Goal: Information Seeking & Learning: Learn about a topic

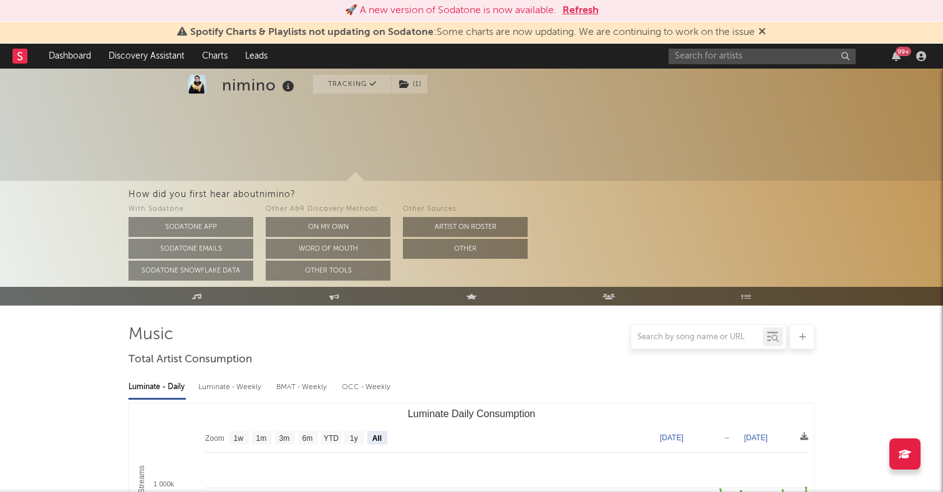
select select "All"
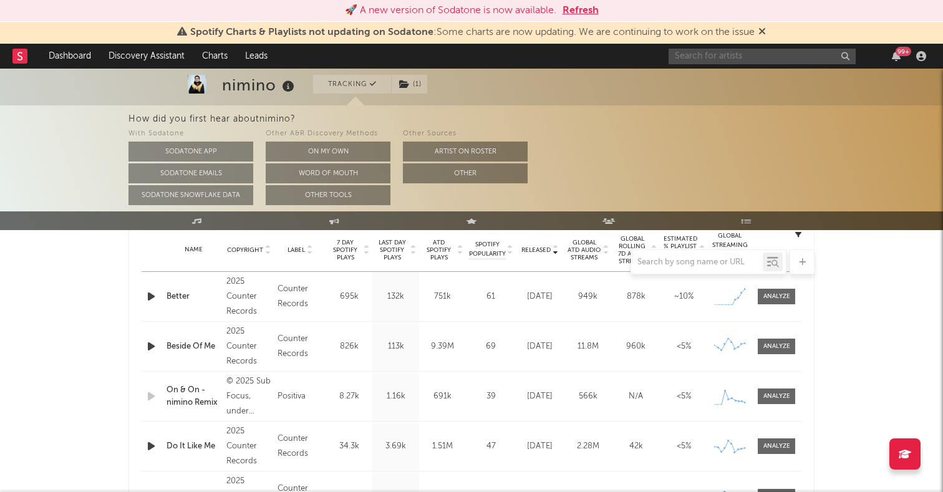
click at [708, 57] on input "text" at bounding box center [761, 57] width 187 height 16
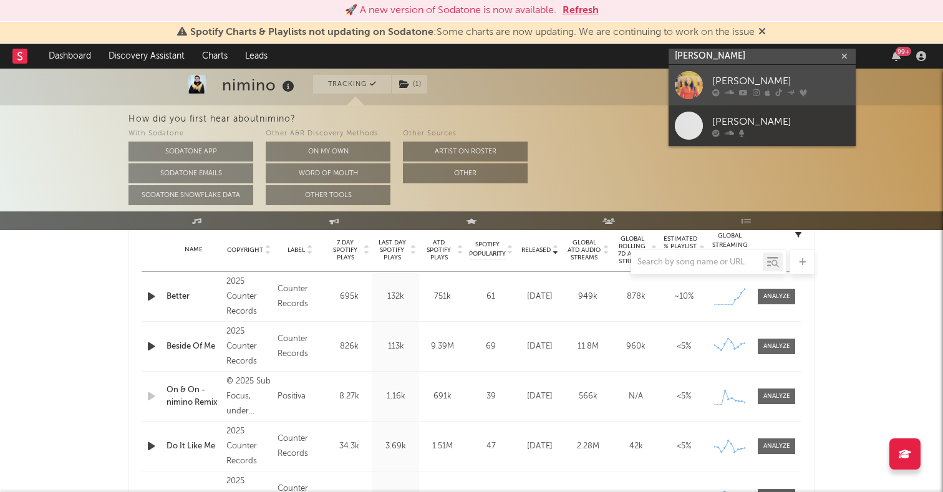
type input "[PERSON_NAME]"
click at [683, 85] on div at bounding box center [689, 85] width 28 height 28
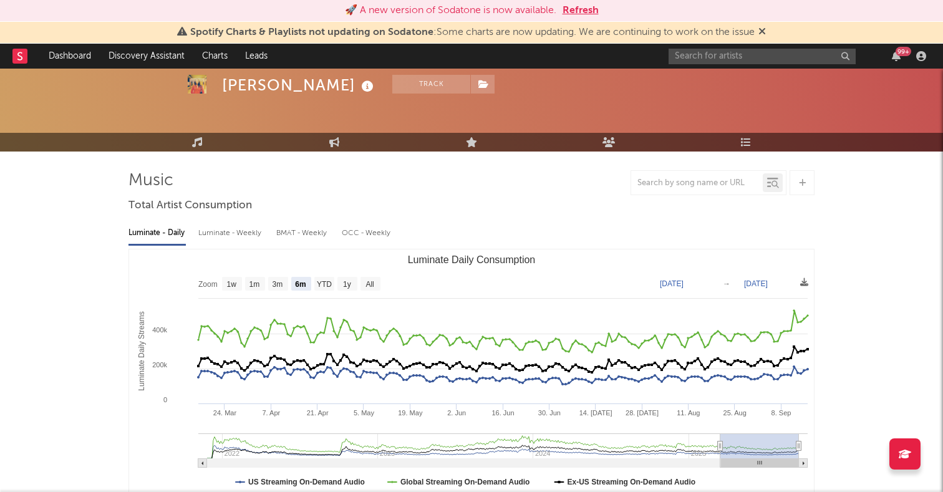
scroll to position [45, 0]
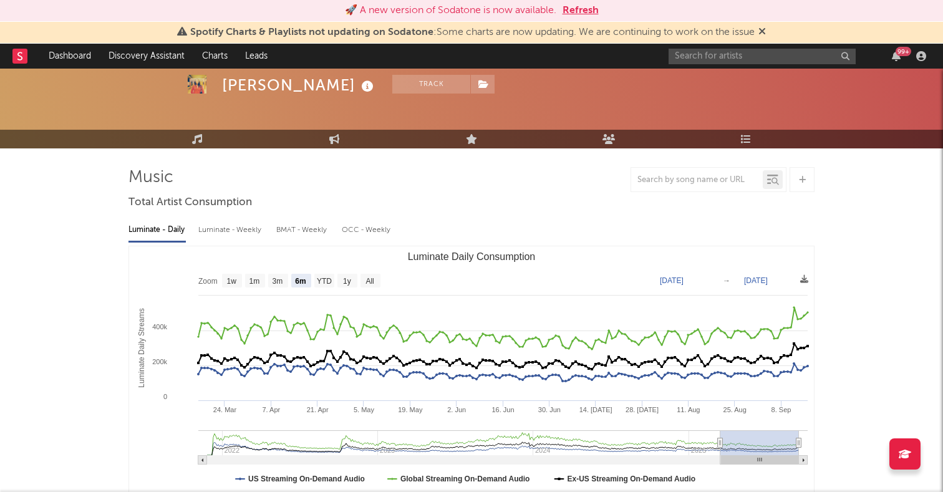
click at [375, 276] on rect "Luminate Daily Consumption" at bounding box center [370, 281] width 20 height 14
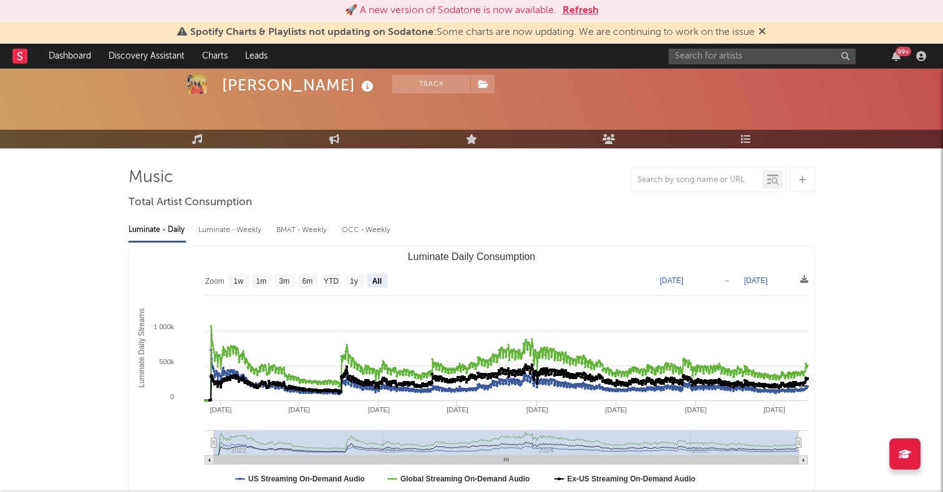
select select "All"
type input "[DATE]"
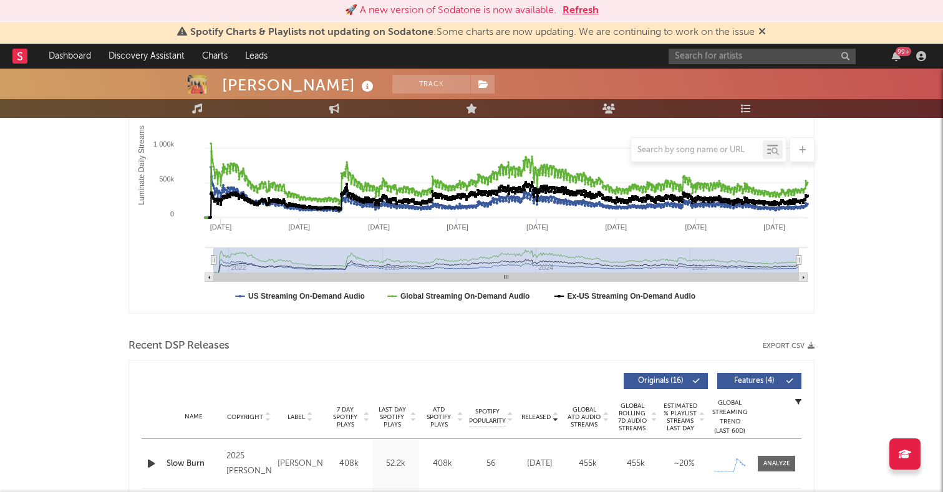
scroll to position [176, 0]
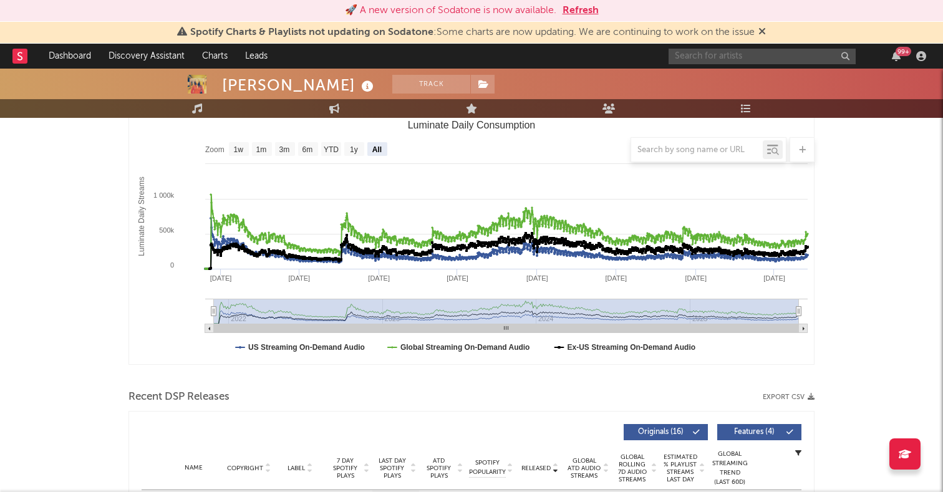
click at [733, 58] on input "text" at bounding box center [761, 57] width 187 height 16
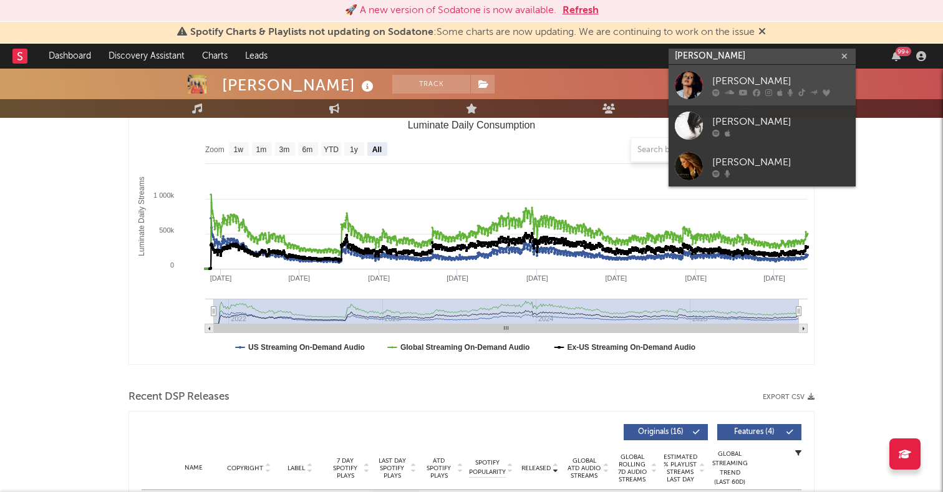
type input "[PERSON_NAME]"
click at [691, 84] on div at bounding box center [689, 85] width 28 height 28
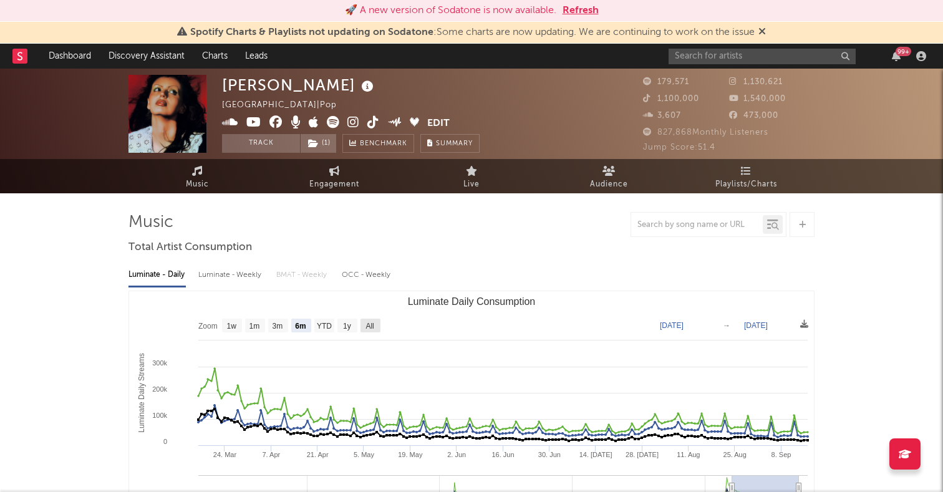
click at [373, 323] on text "All" at bounding box center [369, 326] width 8 height 9
select select "All"
type input "[DATE]"
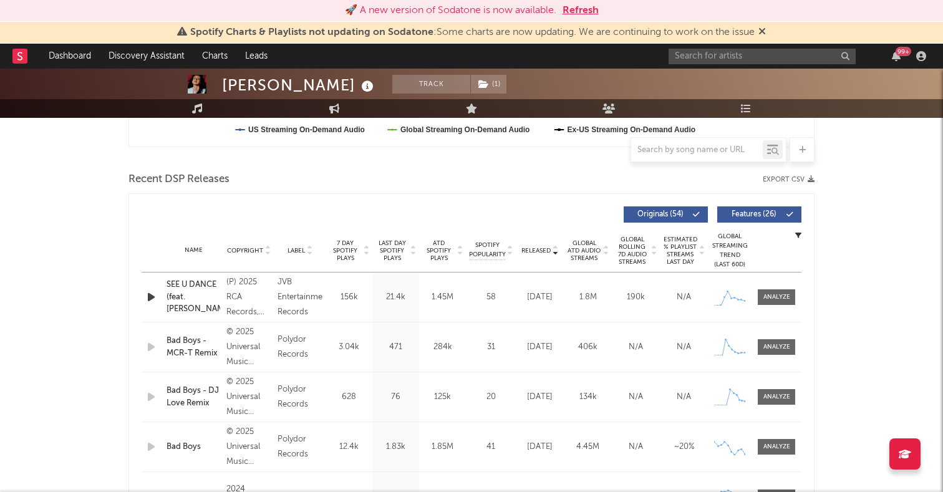
scroll to position [477, 0]
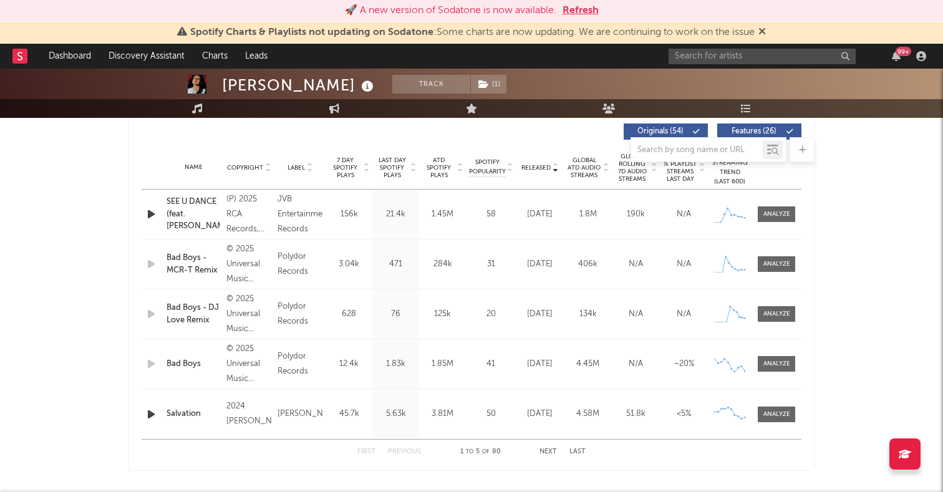
click at [708, 64] on div "99 +" at bounding box center [799, 56] width 262 height 25
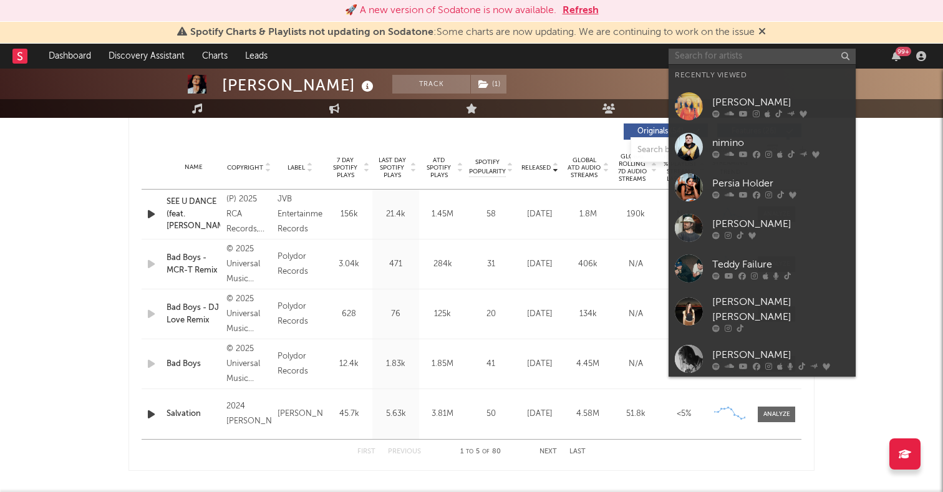
click at [708, 58] on input "text" at bounding box center [761, 57] width 187 height 16
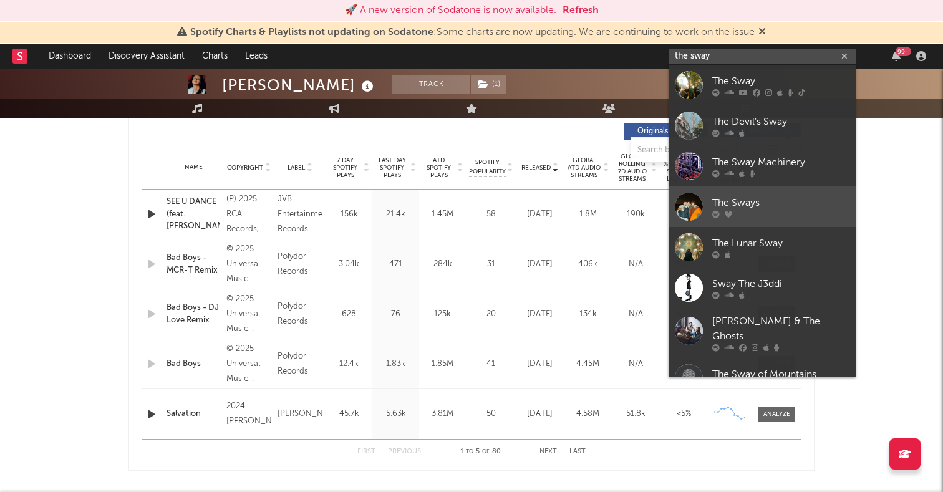
type input "the sway"
click at [686, 200] on div at bounding box center [689, 207] width 28 height 28
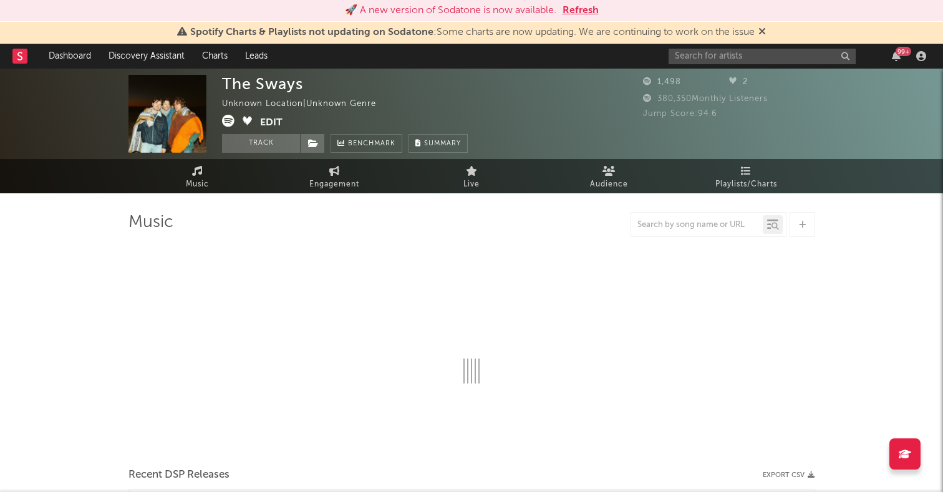
select select "1w"
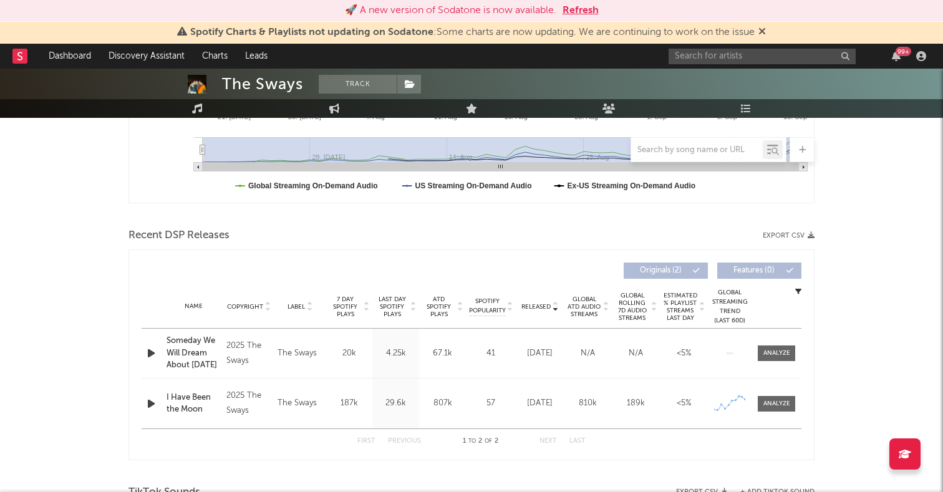
scroll to position [398, 0]
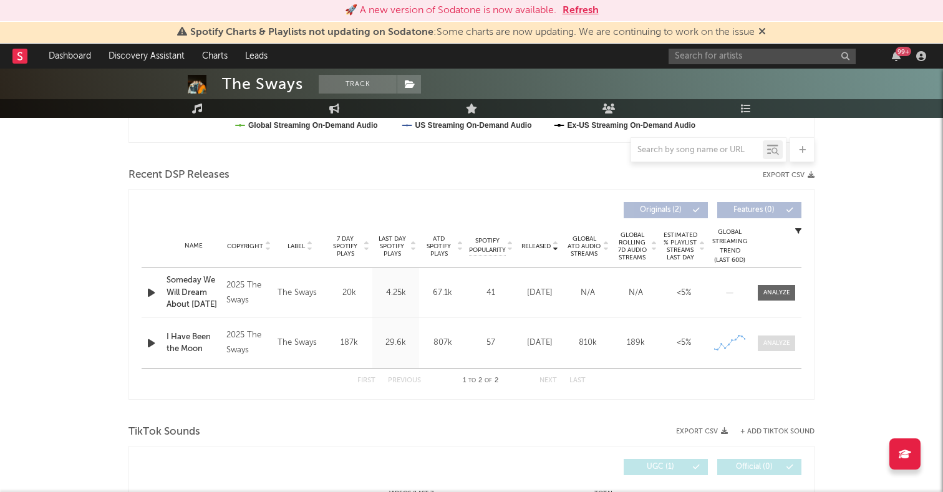
click at [784, 340] on div at bounding box center [776, 343] width 27 height 9
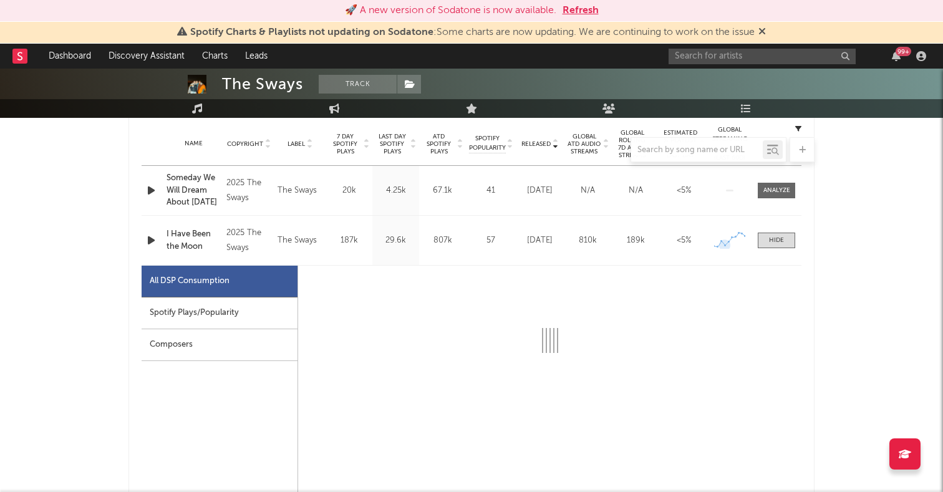
select select "1w"
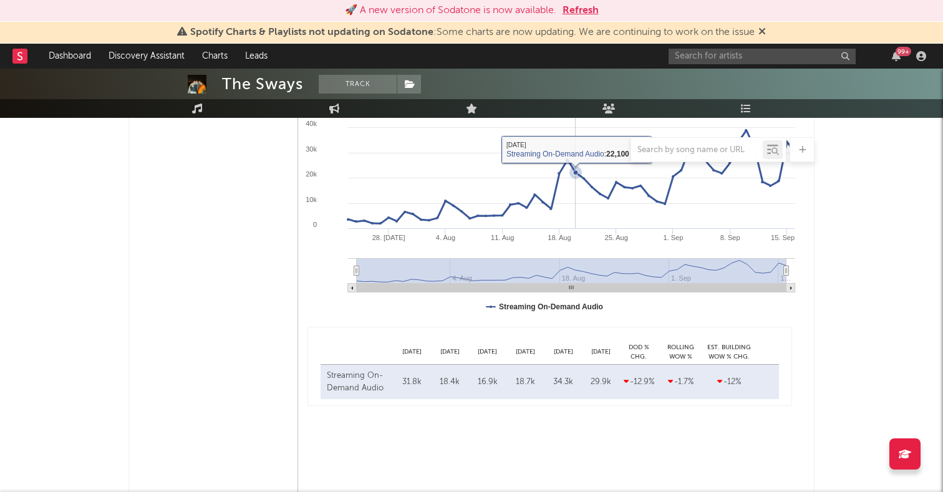
scroll to position [862, 0]
